Goal: Information Seeking & Learning: Learn about a topic

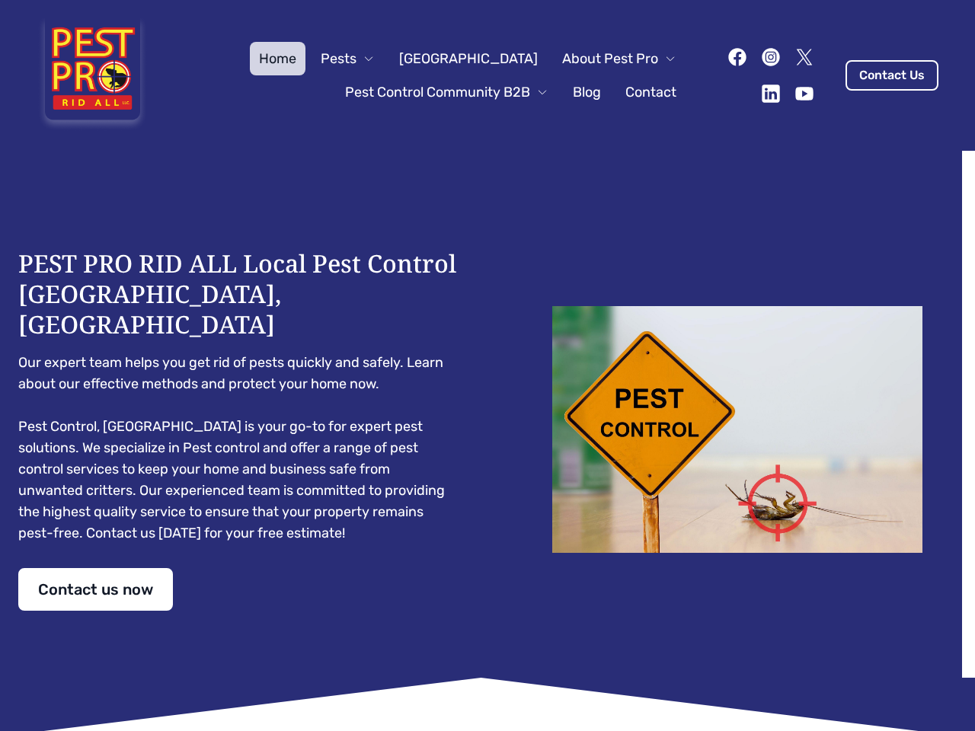
click at [487, 366] on div "PEST PRO RID ALL Local Pest Control [GEOGRAPHIC_DATA], [GEOGRAPHIC_DATA] Our ex…" at bounding box center [487, 429] width 938 height 362
click at [356, 59] on span "Pests" at bounding box center [339, 58] width 36 height 21
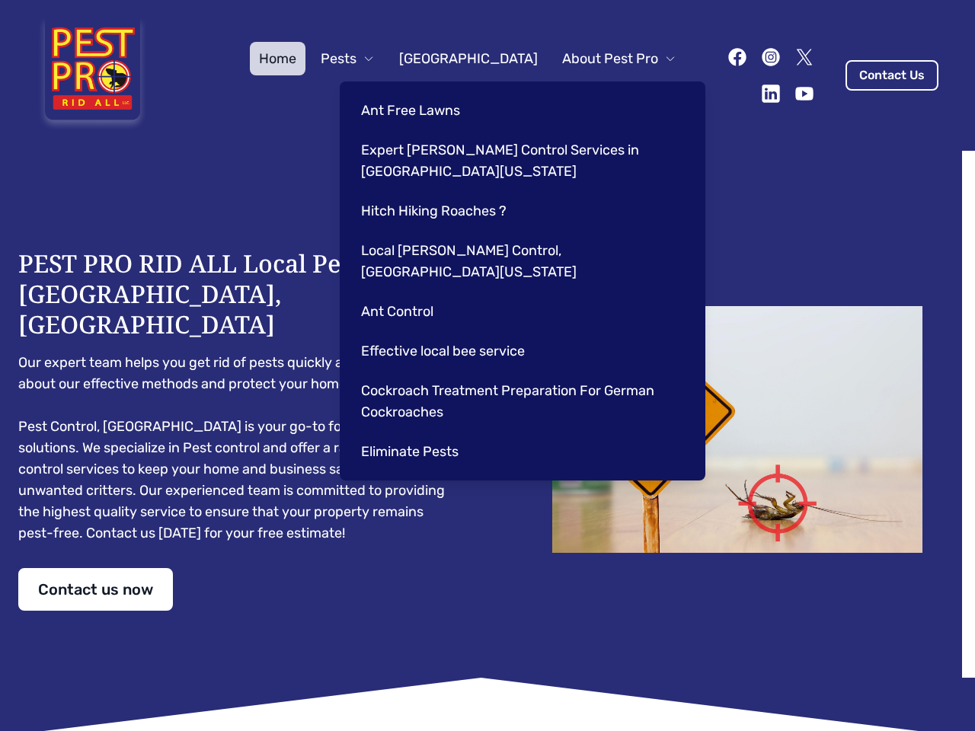
click at [603, 59] on span "About Pest Pro" at bounding box center [610, 58] width 96 height 21
click at [431, 92] on div "Ant Free Lawns Expert [PERSON_NAME] Control Services in [GEOGRAPHIC_DATA] [US_S…" at bounding box center [523, 280] width 366 height 399
